Goal: Transaction & Acquisition: Purchase product/service

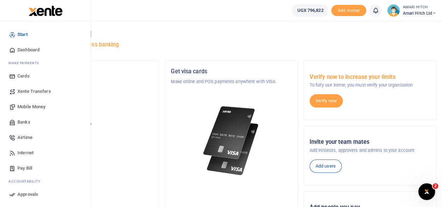
click at [42, 106] on span "Mobile Money" at bounding box center [31, 106] width 28 height 7
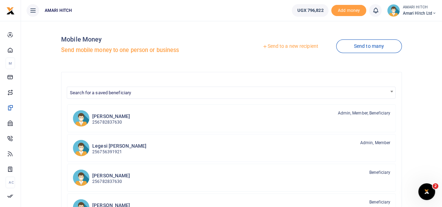
click at [294, 46] on link "Send to a new recipient" at bounding box center [290, 46] width 91 height 13
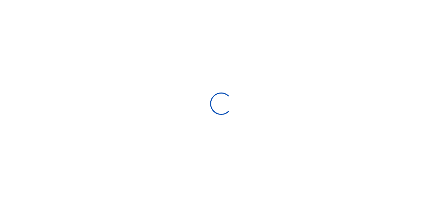
select select
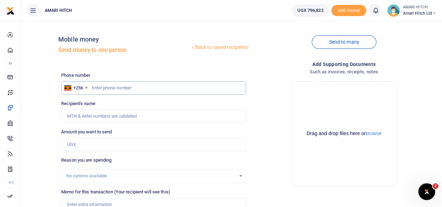
click at [142, 85] on input "text" at bounding box center [153, 87] width 185 height 13
type input "761358093"
type input "Connie Kyasimiire"
type input "761358093"
click at [118, 148] on input "Amount you want to send" at bounding box center [153, 144] width 185 height 13
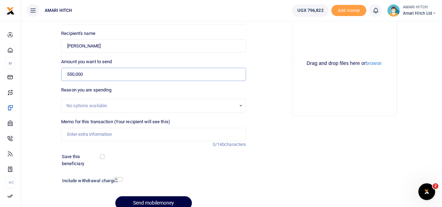
scroll to position [77, 0]
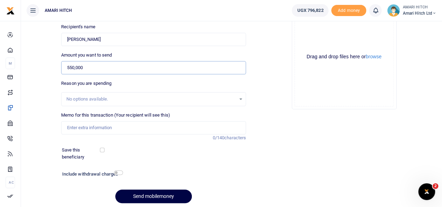
type input "550,000"
click at [132, 131] on input "Memo for this transaction (Your recipient will see this)" at bounding box center [153, 127] width 185 height 13
type input "Operations"
click at [103, 151] on input "checkbox" at bounding box center [102, 150] width 5 height 5
checkbox input "true"
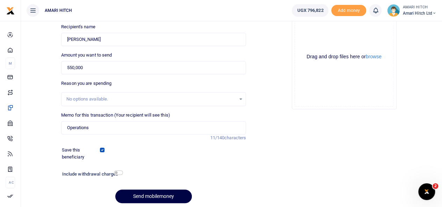
click at [118, 175] on h6 "Include withdrawal charges" at bounding box center [91, 175] width 58 height 6
click at [118, 172] on input "checkbox" at bounding box center [118, 173] width 9 height 5
checkbox input "true"
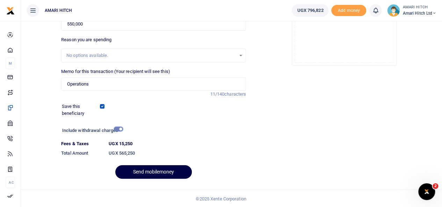
scroll to position [121, 0]
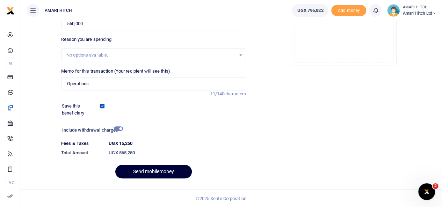
click at [162, 168] on button "Send mobilemoney" at bounding box center [153, 172] width 77 height 14
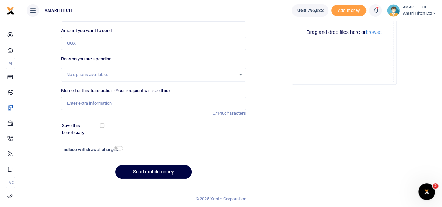
click at [379, 10] on span at bounding box center [379, 10] width 0 height 0
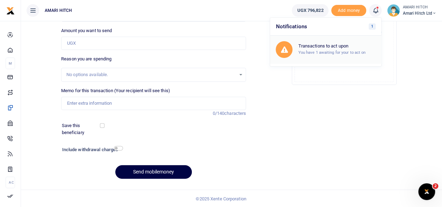
click at [319, 51] on small "You have 1 awaiting for your to act on" at bounding box center [331, 52] width 67 height 5
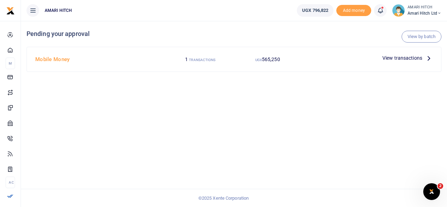
click at [402, 59] on span "View transactions" at bounding box center [403, 58] width 40 height 8
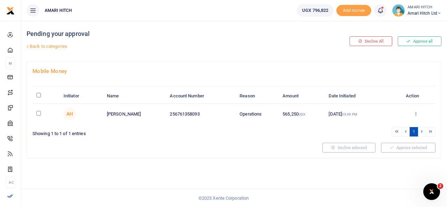
click at [416, 113] on icon at bounding box center [416, 113] width 5 height 5
click at [390, 123] on link "Approve" at bounding box center [390, 125] width 55 height 10
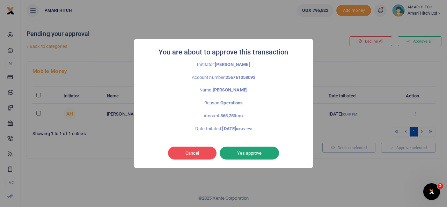
click at [251, 151] on button "Yes approve" at bounding box center [249, 153] width 59 height 13
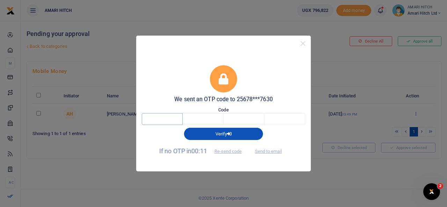
click at [161, 123] on input "text" at bounding box center [162, 119] width 41 height 12
type input "5"
type input "3"
type input "5"
type input "4"
